Goal: Information Seeking & Learning: Learn about a topic

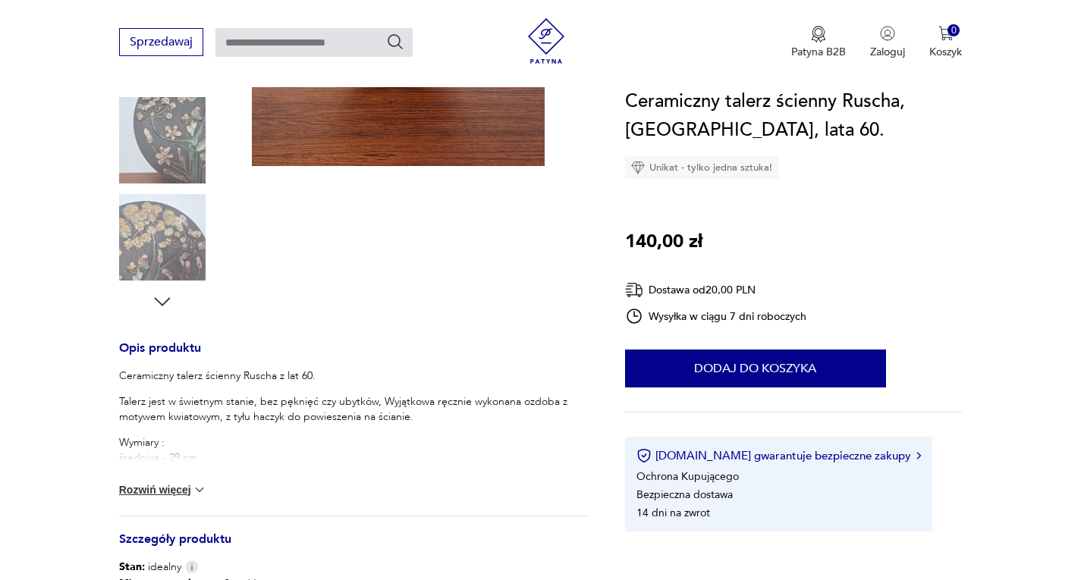
scroll to position [406, 0]
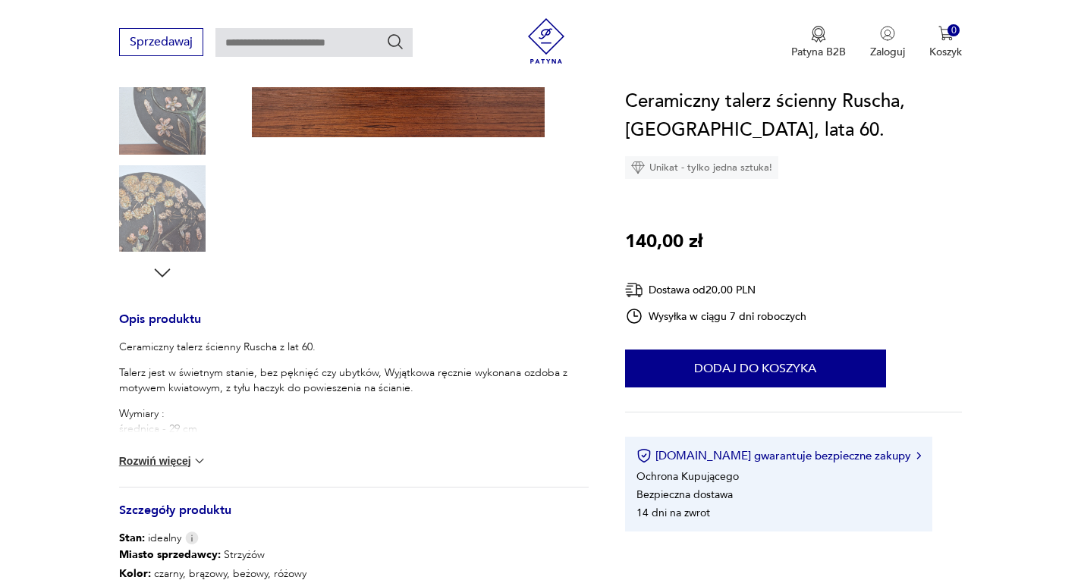
drag, startPoint x: 143, startPoint y: 457, endPoint x: 150, endPoint y: 452, distance: 8.6
click at [143, 457] on button "Rozwiń więcej" at bounding box center [163, 461] width 88 height 15
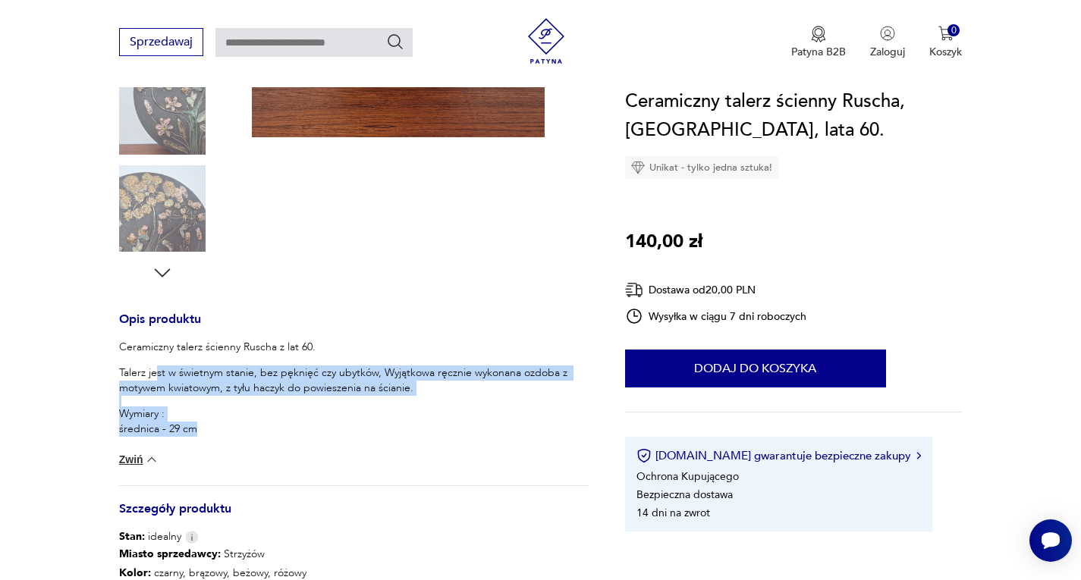
scroll to position [0, 0]
drag, startPoint x: 207, startPoint y: 432, endPoint x: 120, endPoint y: 344, distance: 124.4
click at [120, 344] on div "Ceramiczny talerz ścienny Ruscha z lat 60. Talerz jest w świetnym stanie, bez p…" at bounding box center [354, 388] width 470 height 97
copy div "Ceramiczny talerz ścienny Ruscha z lat 60. Talerz jest w świetnym stanie, bez p…"
